Goal: Information Seeking & Learning: Check status

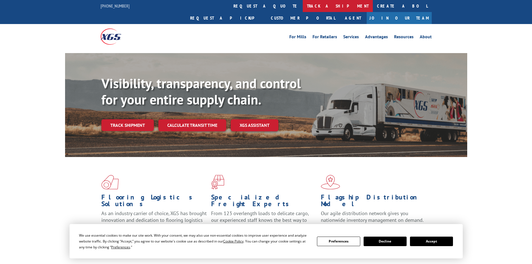
drag, startPoint x: 0, startPoint y: 0, endPoint x: 255, endPoint y: 4, distance: 255.2
click at [303, 4] on link "track a shipment" at bounding box center [338, 6] width 70 height 12
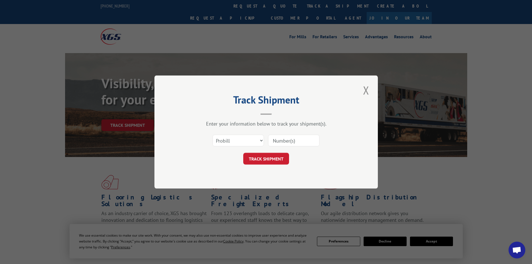
click at [265, 140] on div "Select category... Probill BOL PO" at bounding box center [265, 140] width 167 height 18
click at [262, 142] on select "Select category... Probill BOL PO" at bounding box center [237, 141] width 51 height 12
select select "bol"
click at [212, 135] on select "Select category... Probill BOL PO" at bounding box center [237, 141] width 51 height 12
click at [279, 138] on input at bounding box center [293, 141] width 51 height 12
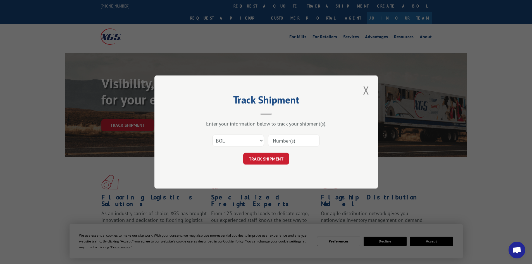
paste input "241556"
type input "241556"
click at [275, 159] on button "TRACK SHIPMENT" at bounding box center [266, 159] width 46 height 12
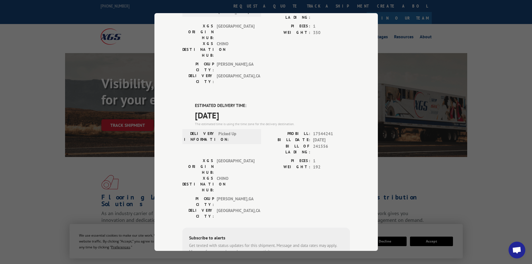
scroll to position [68, 0]
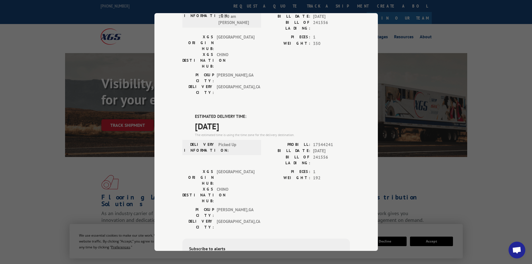
click at [499, 177] on div "Track Shipment DELIVERED DELIVERY INFORMATION: [DATE] 10:50 am [PERSON_NAME] PR…" at bounding box center [266, 132] width 532 height 264
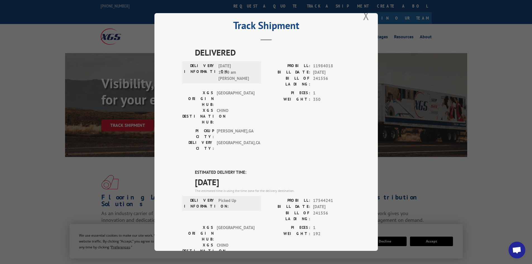
scroll to position [0, 0]
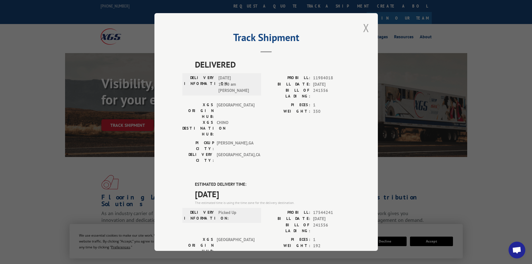
click at [363, 27] on button "Close modal" at bounding box center [365, 27] width 9 height 15
